Goal: Transaction & Acquisition: Obtain resource

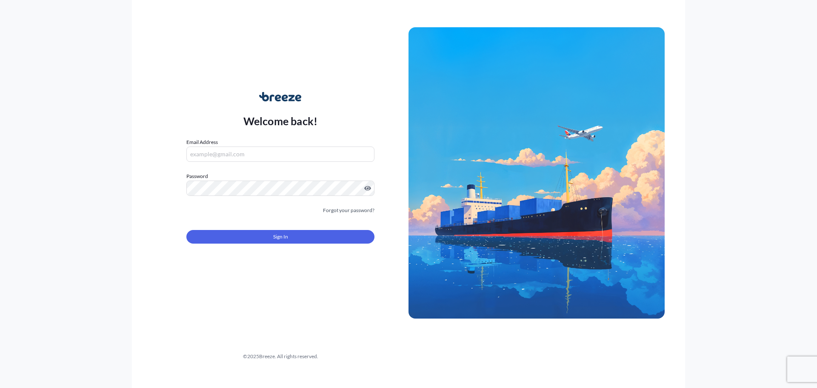
type input "[PERSON_NAME][EMAIL_ADDRESS][DOMAIN_NAME]"
click at [288, 238] on button "Sign In" at bounding box center [280, 237] width 188 height 14
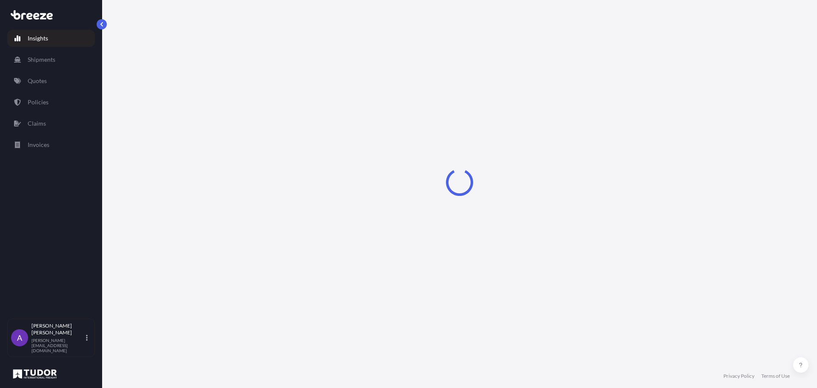
select select "2025"
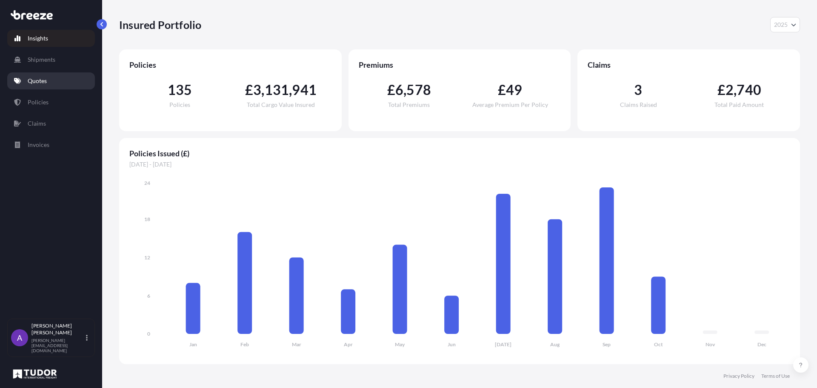
click at [30, 81] on p "Quotes" at bounding box center [37, 81] width 19 height 9
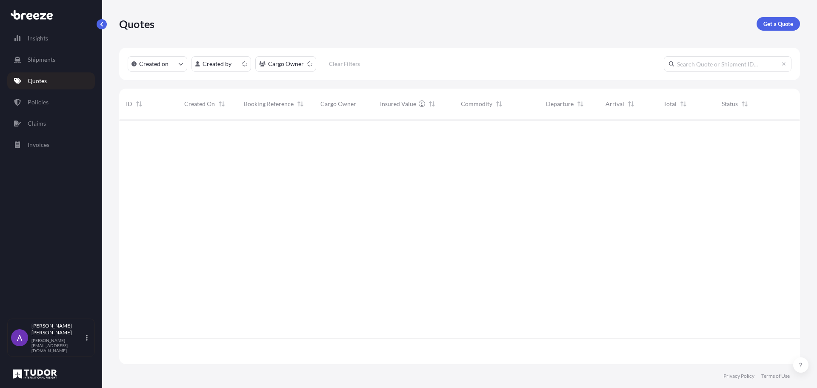
scroll to position [243, 675]
click at [784, 21] on p "Get a Quote" at bounding box center [779, 24] width 30 height 9
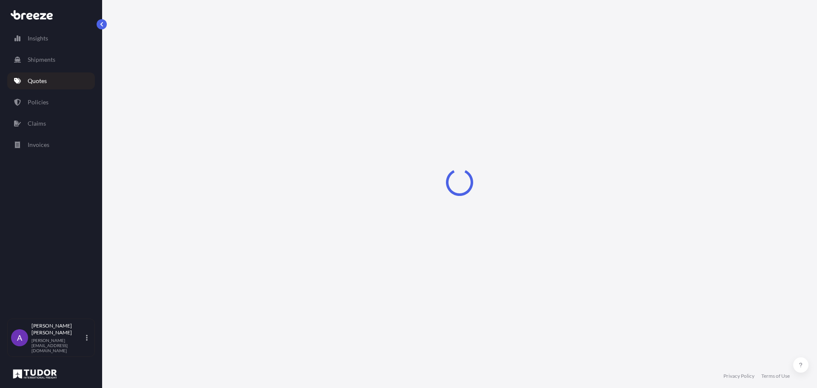
select select "Sea"
select select "1"
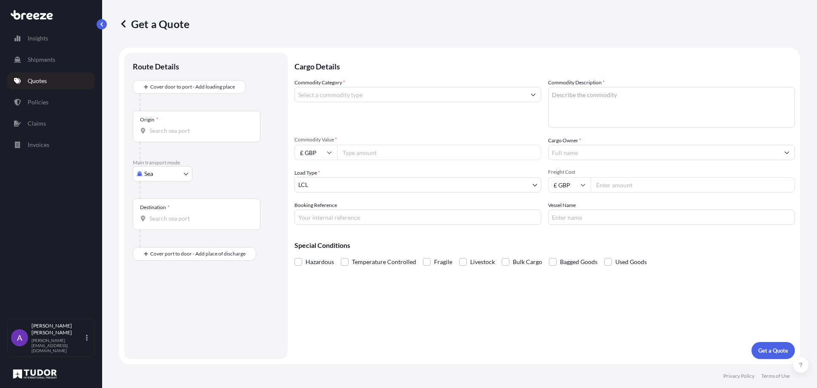
click at [387, 152] on input "Commodity Value *" at bounding box center [439, 152] width 204 height 15
type input "12000"
click at [324, 152] on input "£ GBP" at bounding box center [316, 152] width 43 height 15
click at [316, 212] on div "$ USD" at bounding box center [316, 212] width 36 height 16
type input "$ USD"
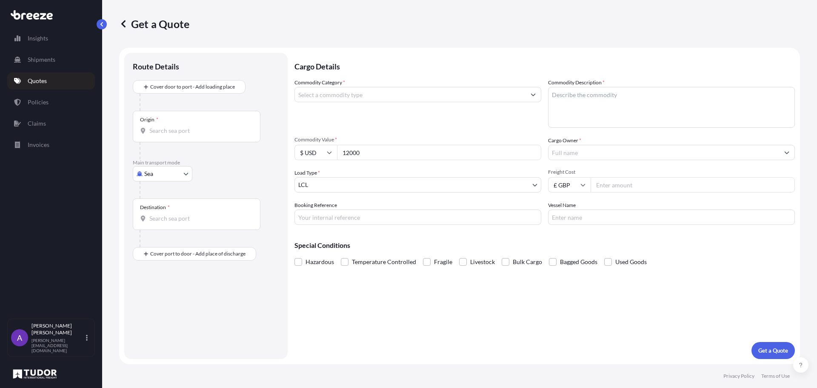
click at [607, 154] on input "Cargo Owner *" at bounding box center [664, 152] width 231 height 15
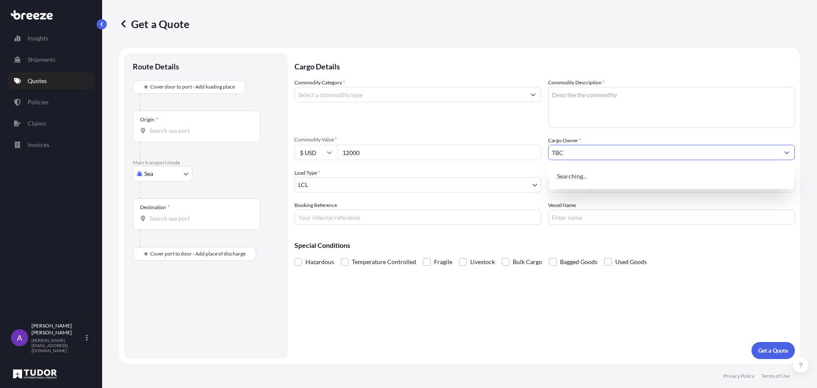
type input "TBC"
click at [464, 95] on input "Commodity Category *" at bounding box center [410, 94] width 231 height 15
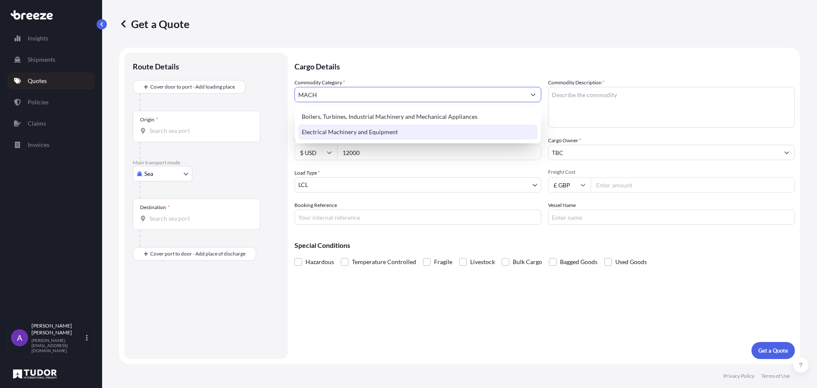
click at [442, 131] on div "Electrical Machinery and Equipment" at bounding box center [417, 131] width 239 height 15
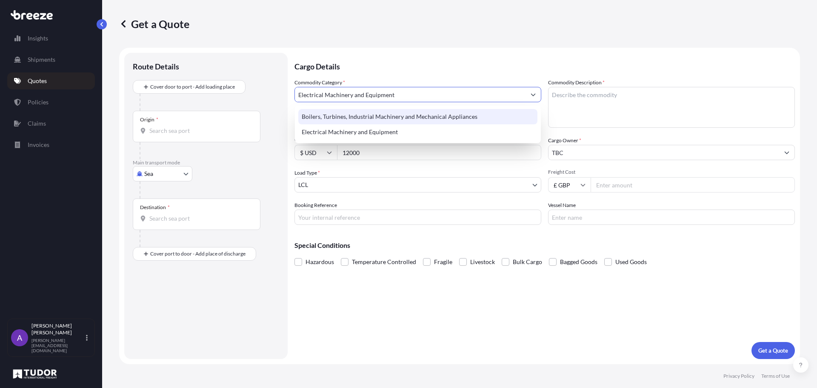
type input "Electrical Machinery and Equipment"
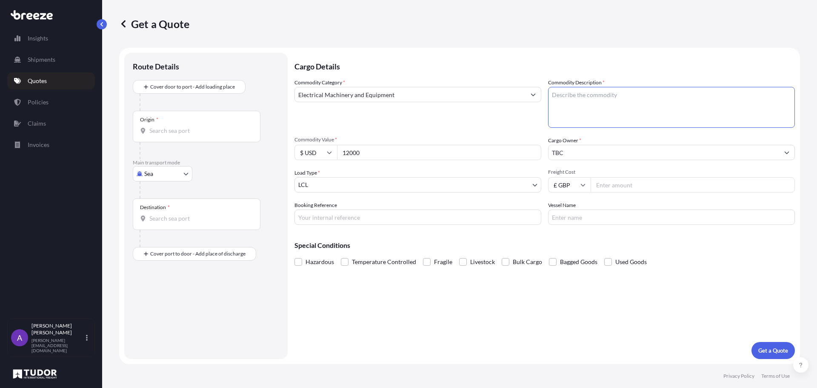
click at [585, 100] on textarea "Commodity Description *" at bounding box center [671, 107] width 247 height 41
type textarea "SERVERS"
click at [611, 181] on input "Freight Cost" at bounding box center [693, 184] width 204 height 15
type input "250"
click at [774, 346] on button "Get a Quote" at bounding box center [773, 350] width 43 height 17
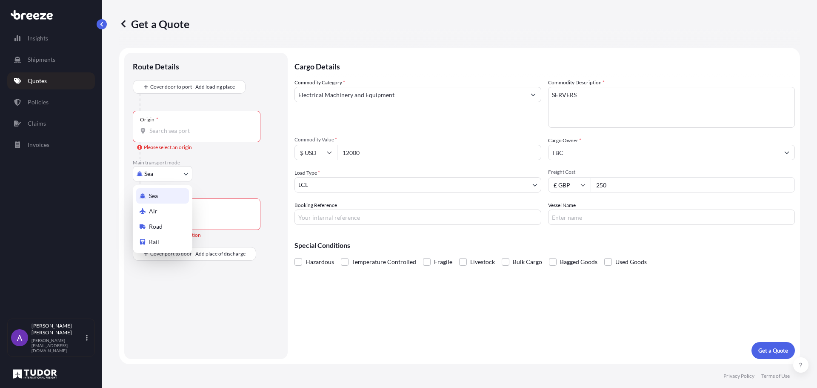
click at [180, 173] on body "Insights Shipments Quotes Policies Claims Invoices A [PERSON_NAME] [PERSON_NAME…" at bounding box center [408, 194] width 817 height 388
click at [171, 219] on div "Road" at bounding box center [162, 226] width 53 height 15
select select "Road"
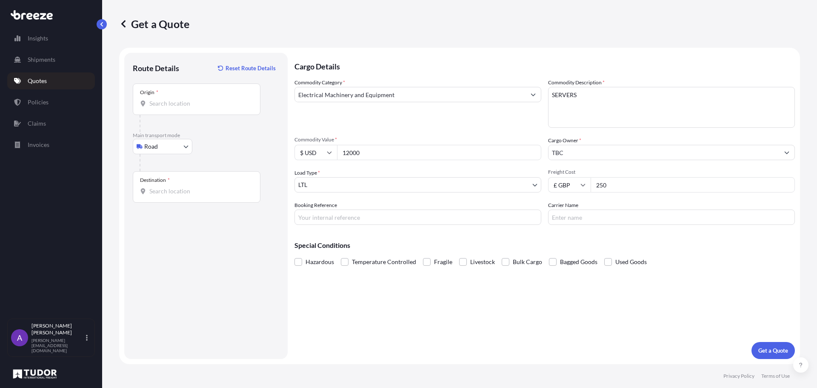
click at [186, 94] on div "Origin *" at bounding box center [197, 99] width 128 height 32
click at [186, 99] on input "Origin *" at bounding box center [199, 103] width 100 height 9
type input "A"
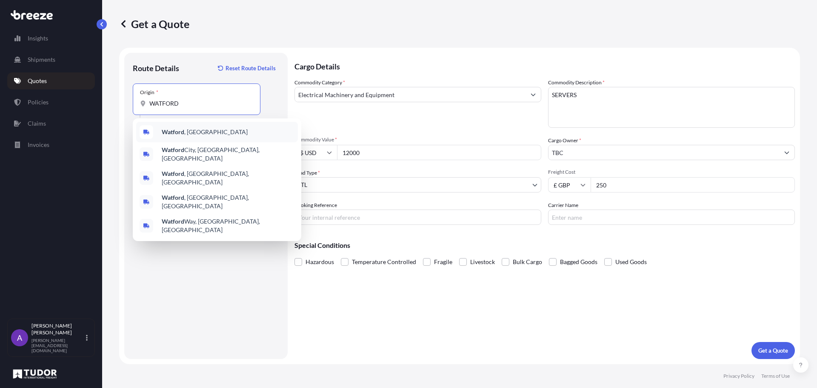
click at [179, 132] on b "Watford" at bounding box center [173, 131] width 23 height 7
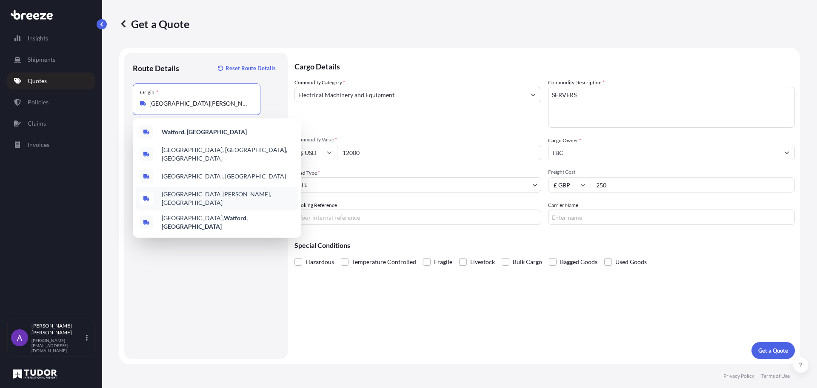
paste input "65760 Eschborn"
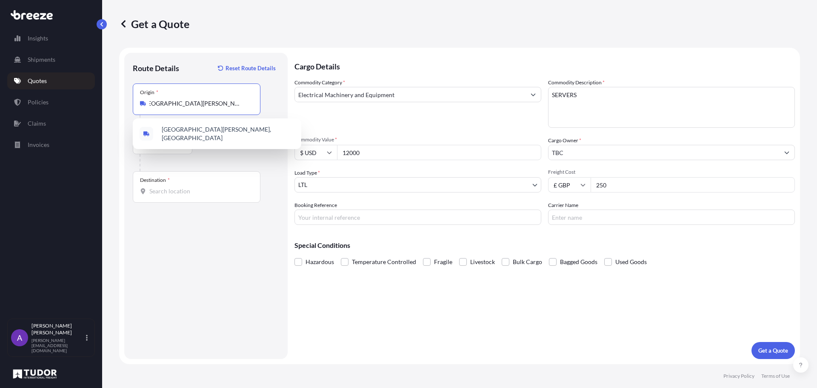
type input "[GEOGRAPHIC_DATA][PERSON_NAME], [GEOGRAPHIC_DATA]"
click at [189, 191] on input "Destination *" at bounding box center [199, 191] width 100 height 9
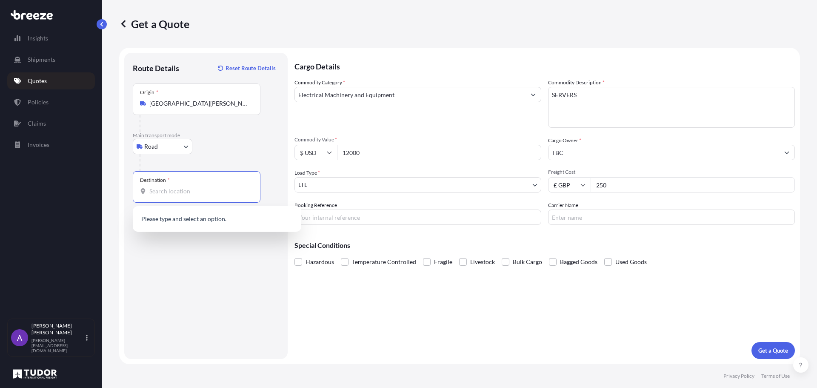
paste input "65760 Eschborn"
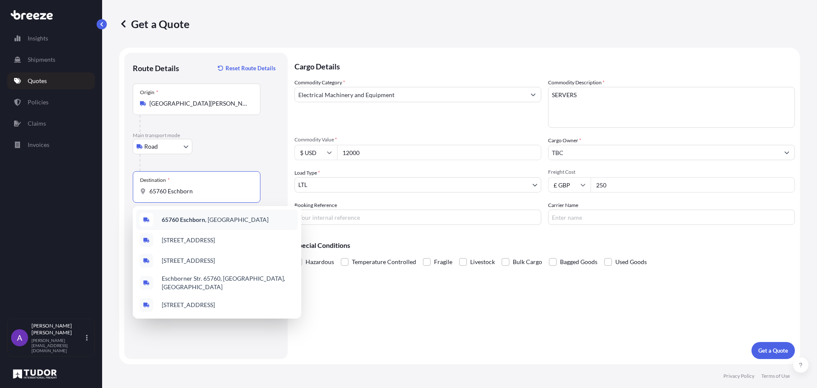
click at [180, 216] on b "65760 Eschborn" at bounding box center [183, 219] width 43 height 7
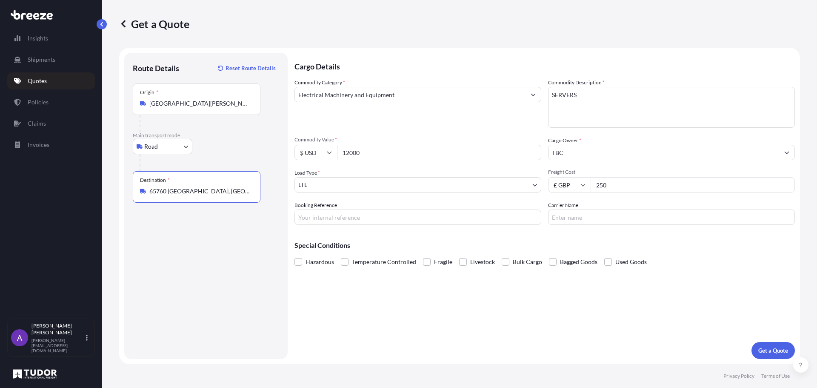
type input "65760 [GEOGRAPHIC_DATA], [GEOGRAPHIC_DATA]"
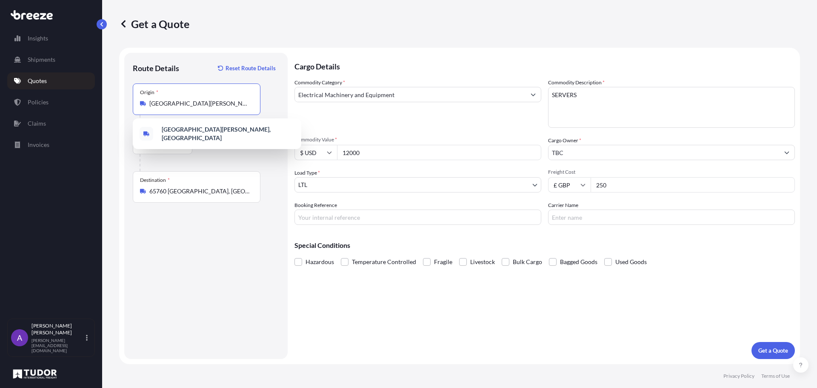
click at [202, 100] on input "[GEOGRAPHIC_DATA][PERSON_NAME], [GEOGRAPHIC_DATA]" at bounding box center [199, 103] width 100 height 9
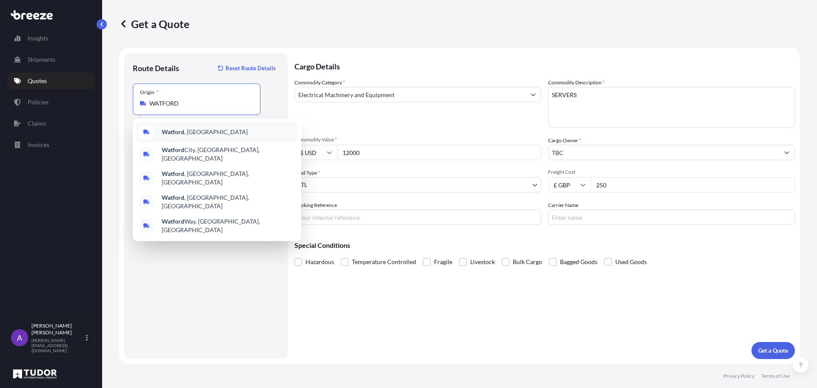
click at [195, 132] on span "Watford , [GEOGRAPHIC_DATA]" at bounding box center [205, 132] width 86 height 9
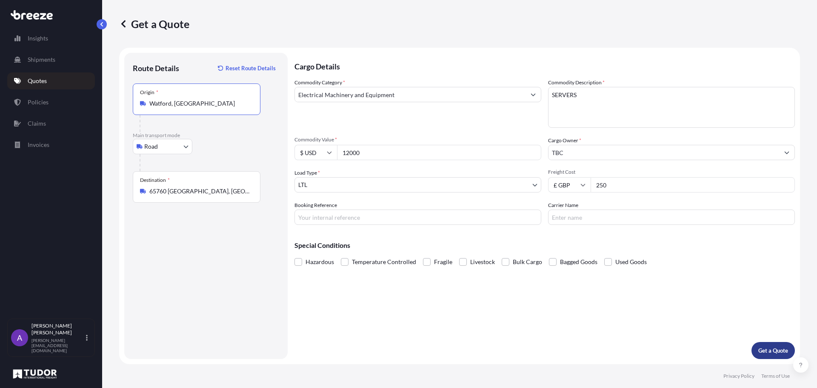
type input "Watford, [GEOGRAPHIC_DATA]"
click at [763, 348] on p "Get a Quote" at bounding box center [774, 350] width 30 height 9
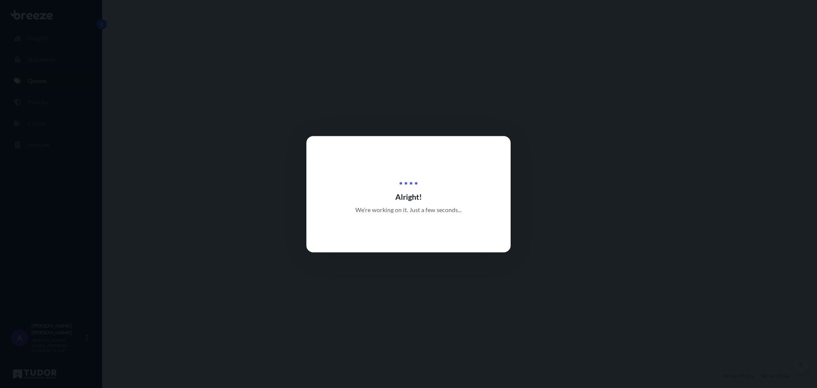
select select "Road"
select select "1"
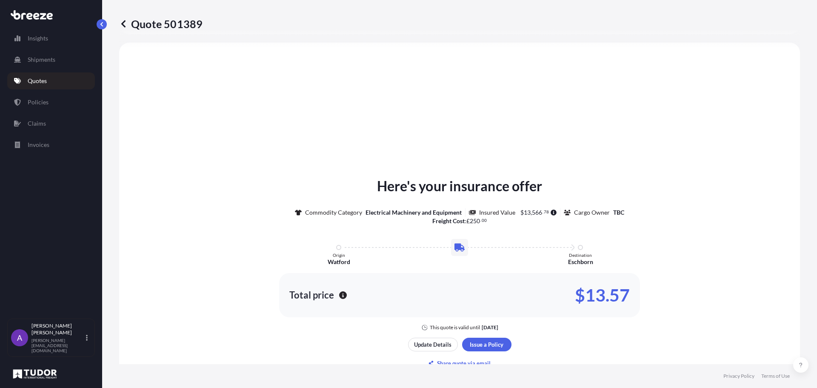
scroll to position [432, 0]
